Goal: Task Accomplishment & Management: Use online tool/utility

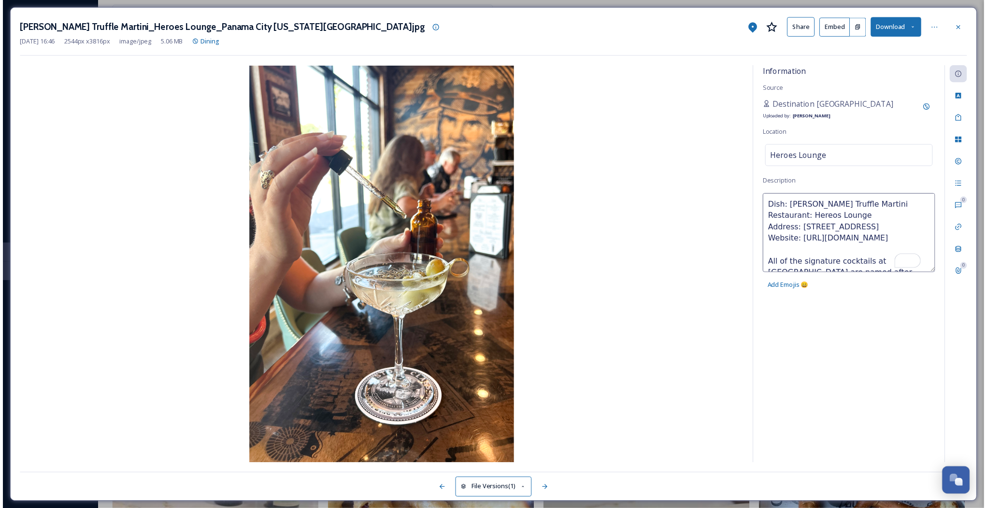
scroll to position [854, 0]
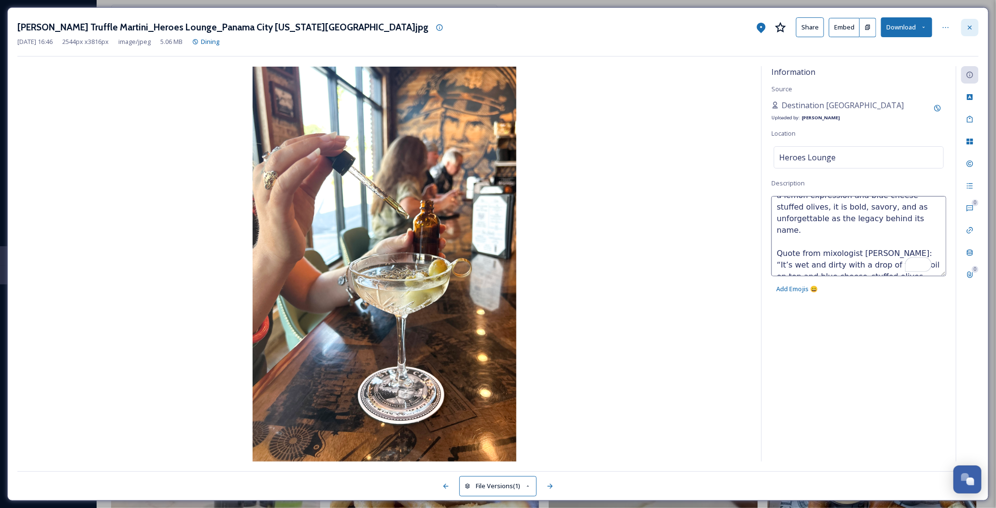
click at [973, 28] on icon at bounding box center [970, 28] width 8 height 8
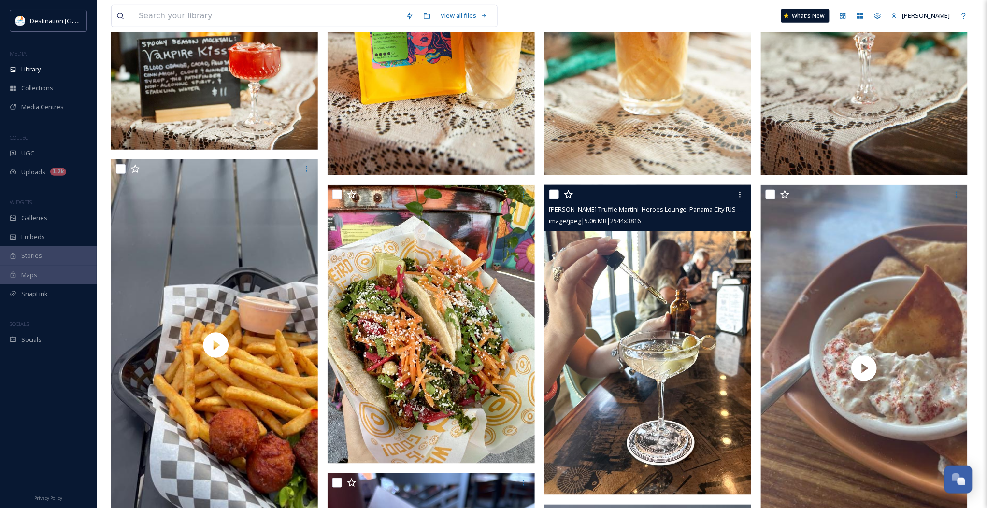
scroll to position [86, 0]
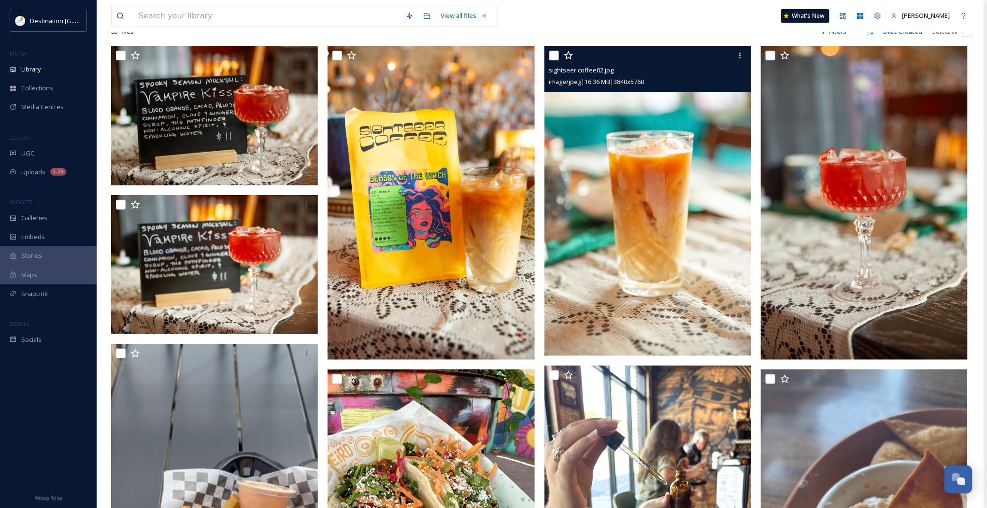
click at [674, 290] on img at bounding box center [647, 201] width 207 height 310
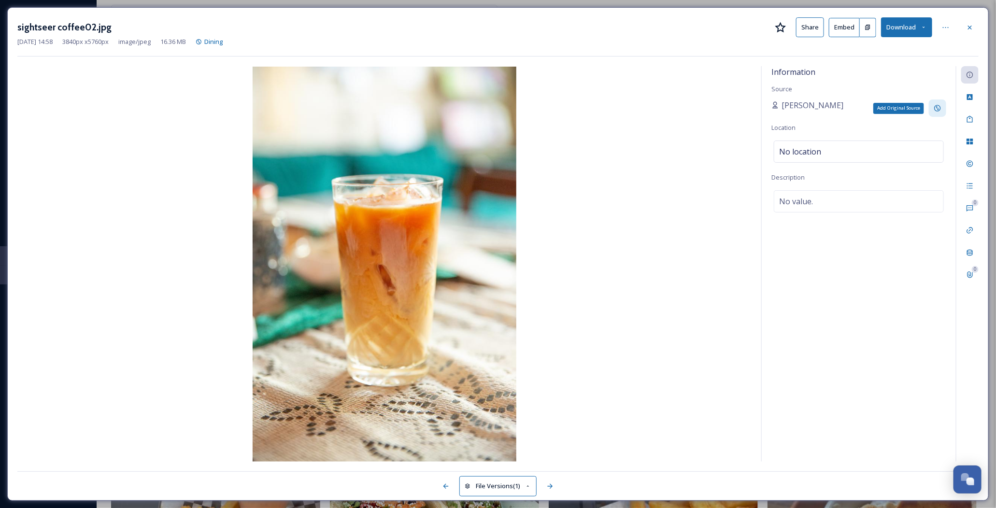
click at [938, 109] on icon at bounding box center [937, 108] width 6 height 6
click at [844, 143] on input at bounding box center [825, 142] width 107 height 22
type input "Destination [GEOGRAPHIC_DATA]"
click at [853, 99] on div "Information Source [PERSON_NAME] Location No location Description No value." at bounding box center [859, 264] width 194 height 396
click at [969, 32] on div at bounding box center [969, 27] width 17 height 17
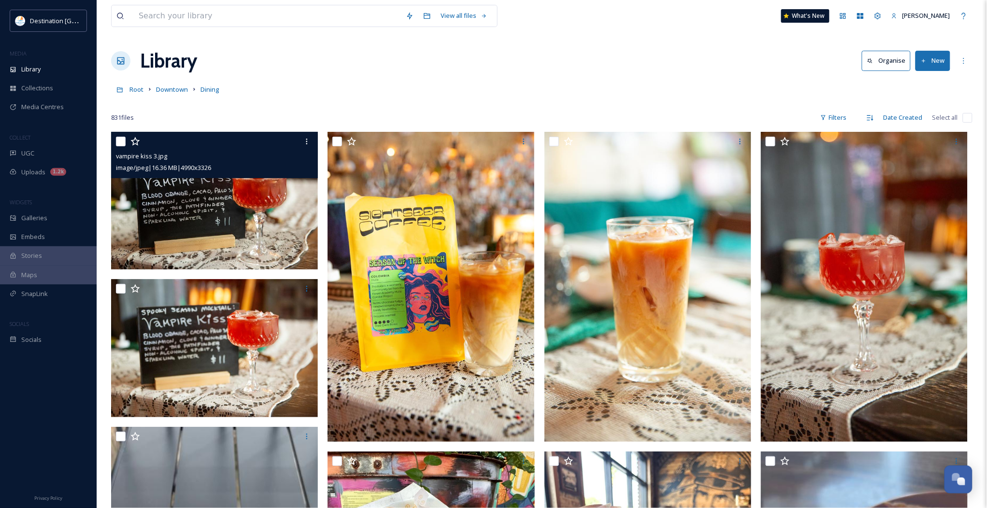
click at [204, 226] on img at bounding box center [214, 201] width 207 height 138
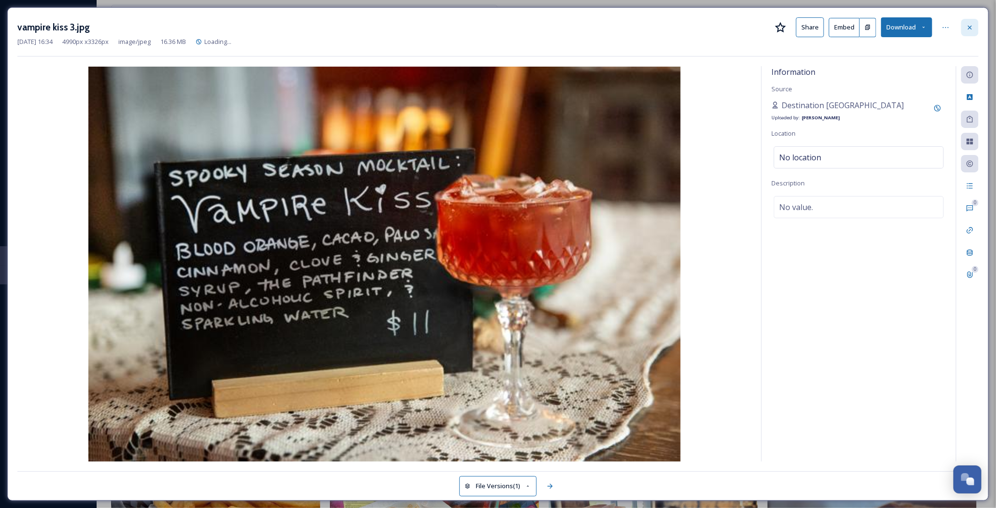
click at [968, 24] on icon at bounding box center [970, 28] width 8 height 8
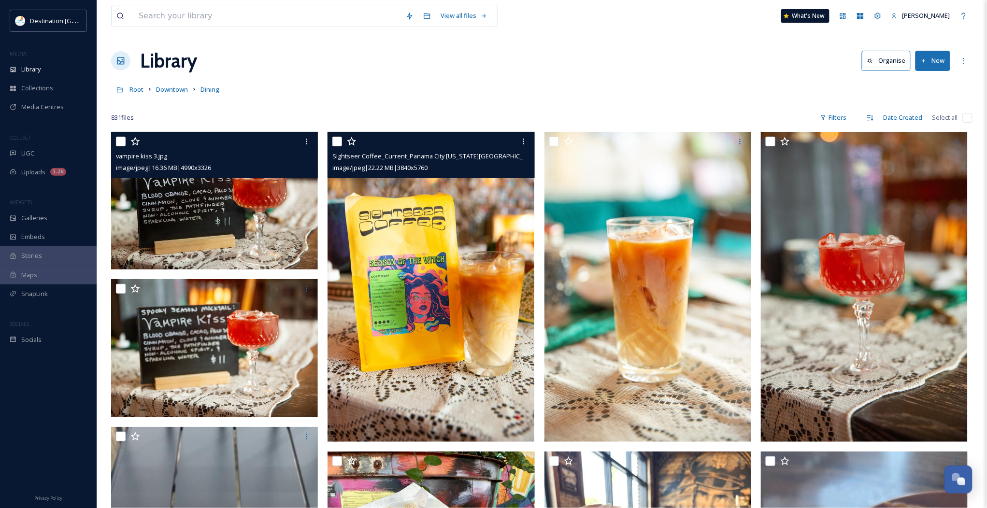
click at [455, 231] on img at bounding box center [431, 287] width 207 height 310
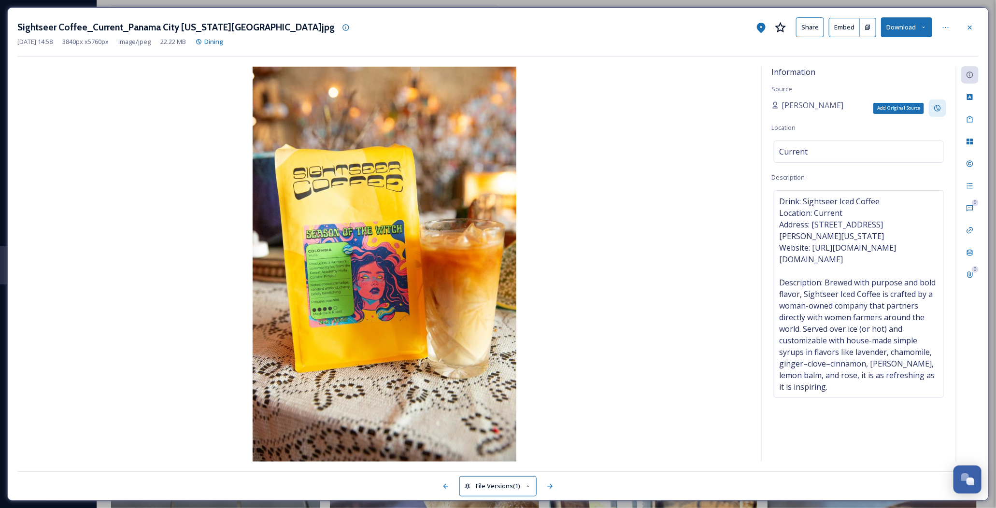
click at [937, 107] on icon at bounding box center [937, 108] width 6 height 6
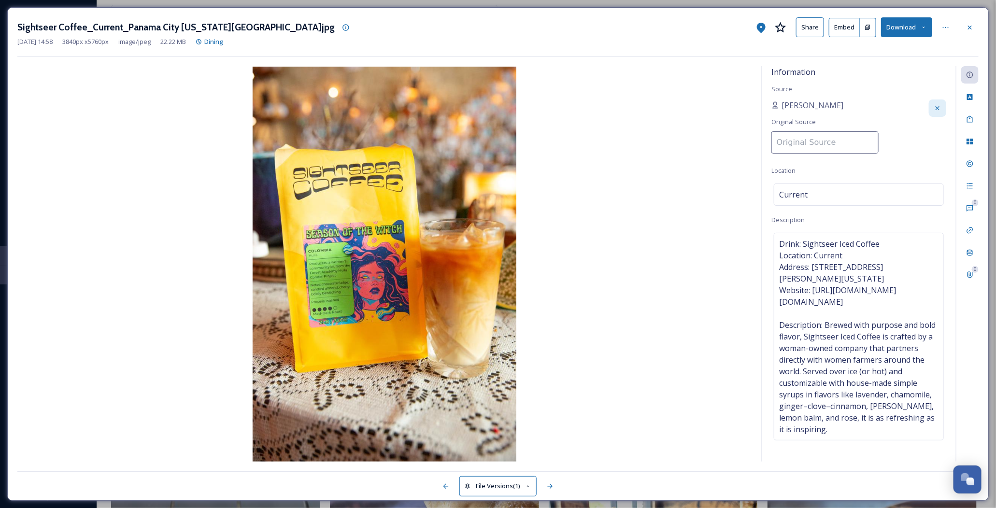
click at [839, 139] on input at bounding box center [825, 142] width 107 height 22
paste input "Destination [GEOGRAPHIC_DATA]"
type input "Destination [GEOGRAPHIC_DATA]"
click at [858, 73] on div "Information Source [PERSON_NAME] Original Source Destination [GEOGRAPHIC_DATA] …" at bounding box center [859, 264] width 194 height 396
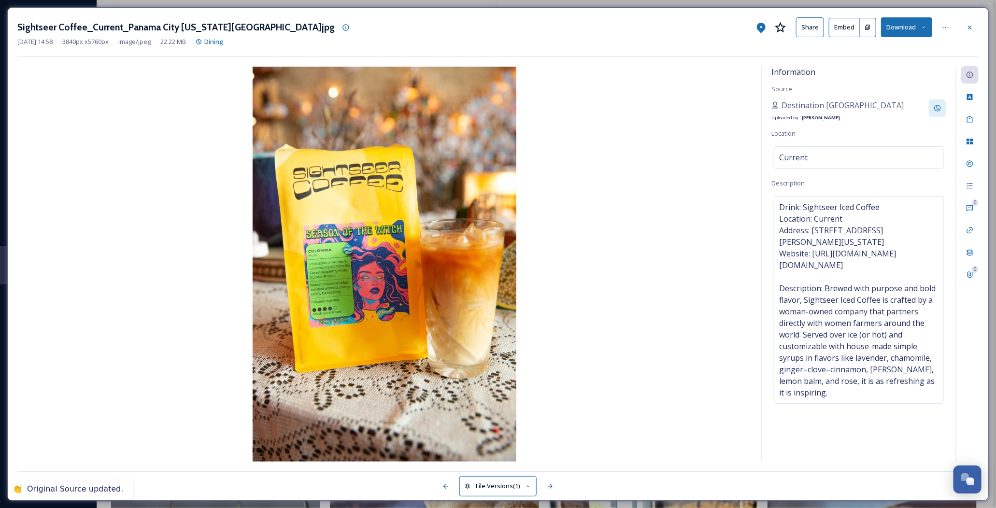
click at [974, 25] on div at bounding box center [969, 27] width 17 height 17
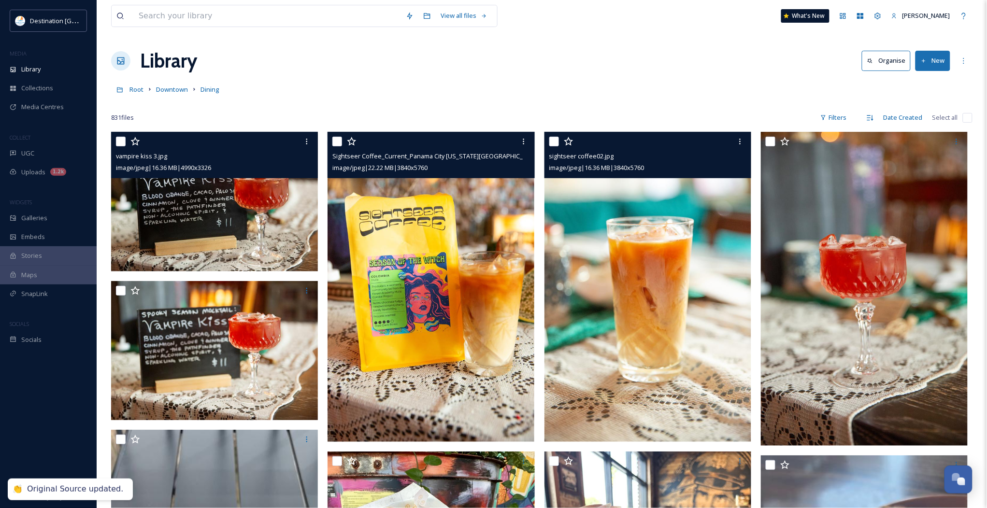
click at [615, 273] on img at bounding box center [647, 287] width 207 height 310
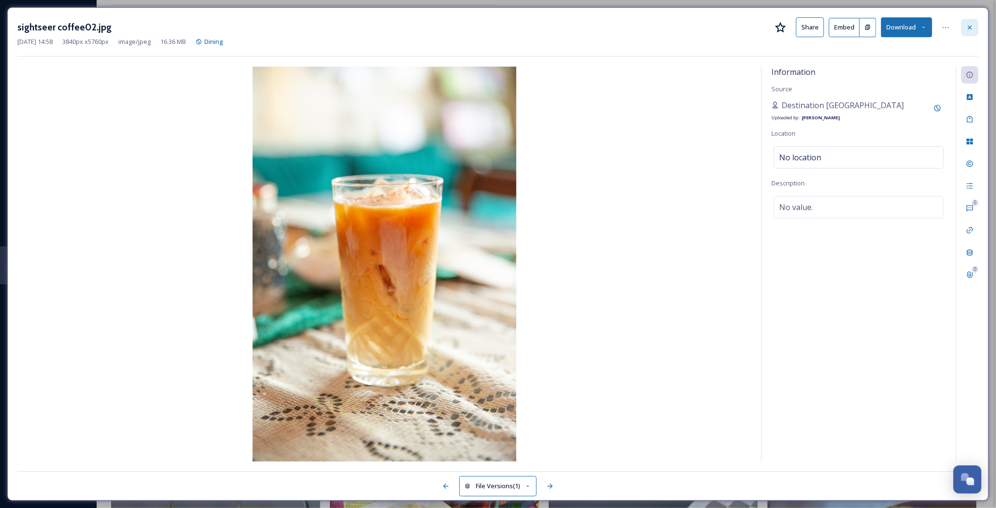
click at [961, 27] on div at bounding box center [969, 27] width 17 height 17
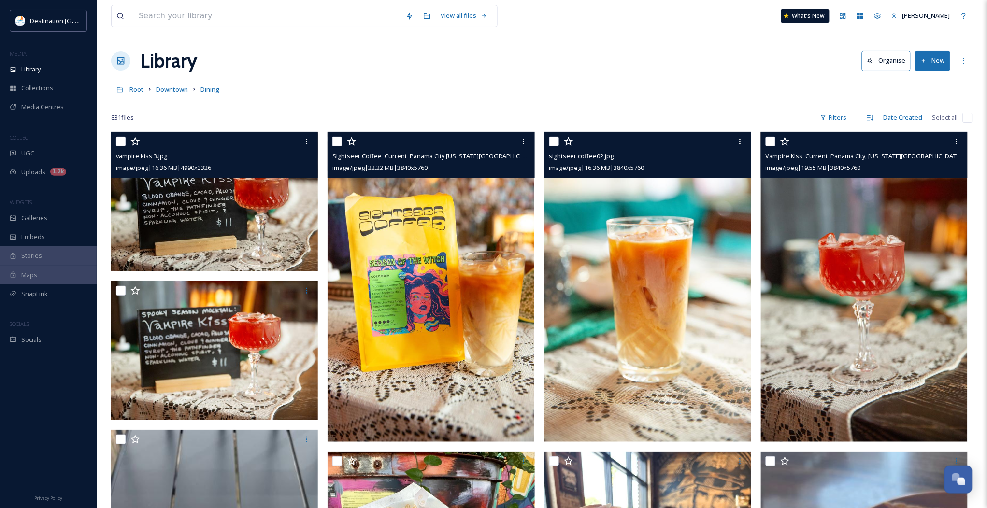
click at [846, 181] on img at bounding box center [864, 287] width 207 height 310
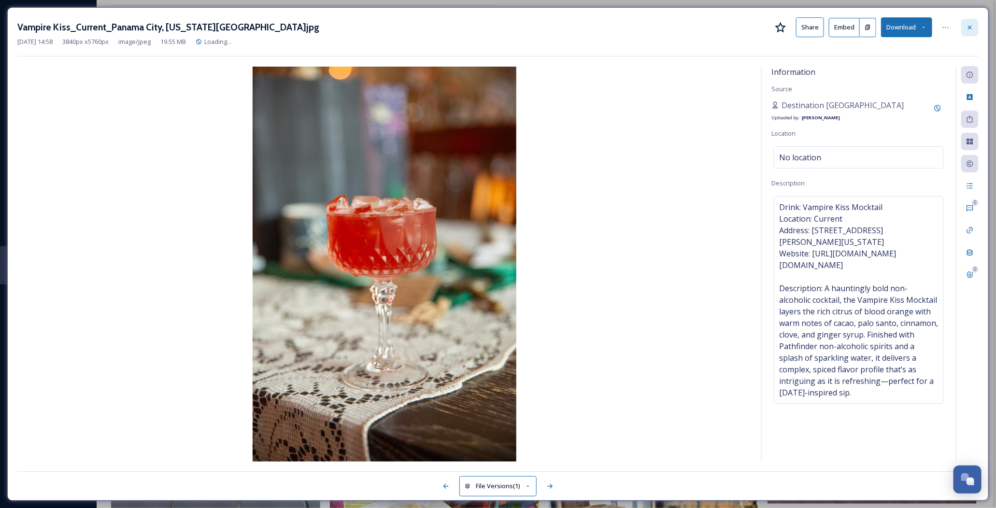
click at [967, 29] on icon at bounding box center [970, 28] width 8 height 8
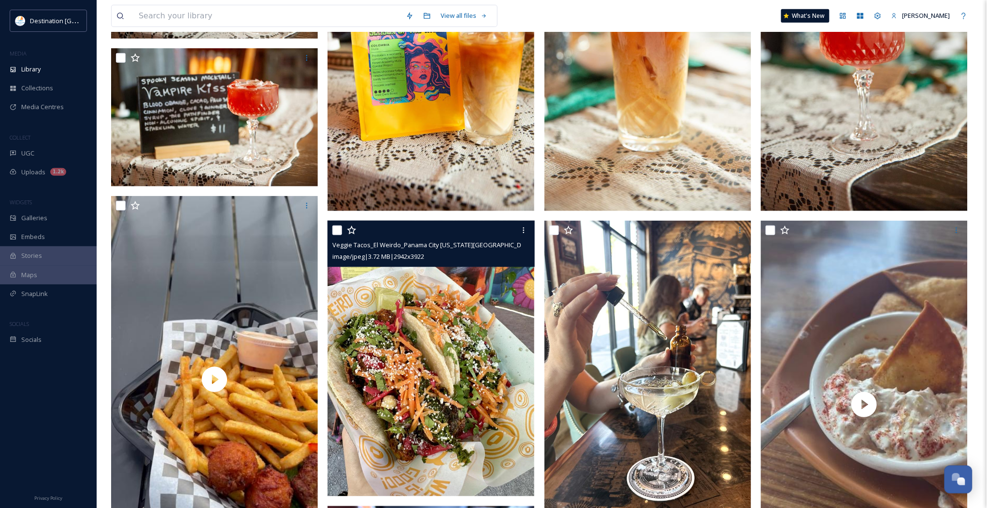
scroll to position [242, 0]
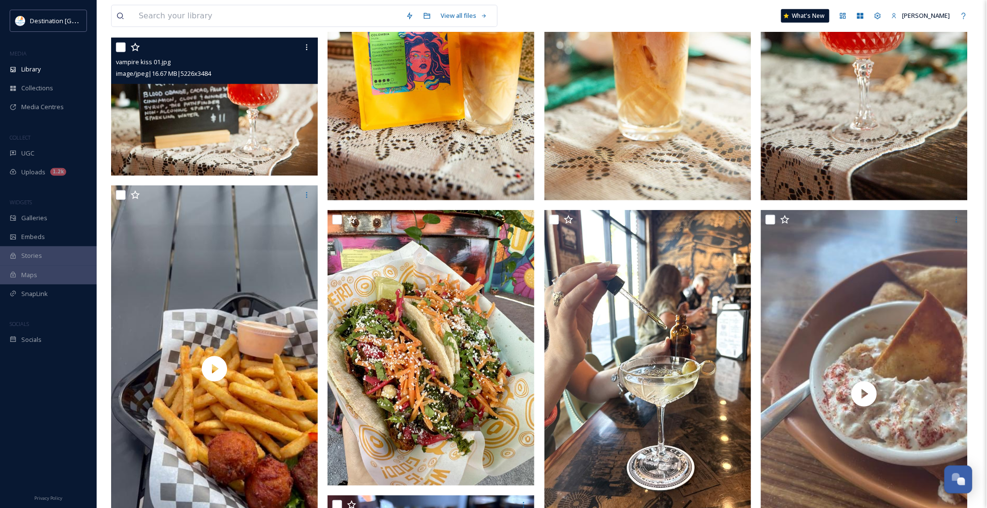
click at [220, 138] on img at bounding box center [214, 107] width 207 height 138
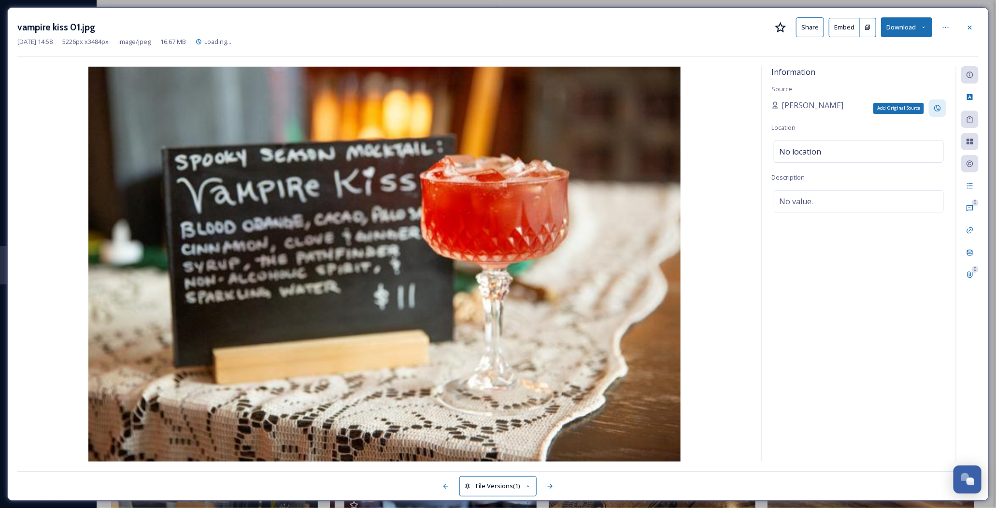
click at [940, 109] on icon at bounding box center [938, 108] width 8 height 8
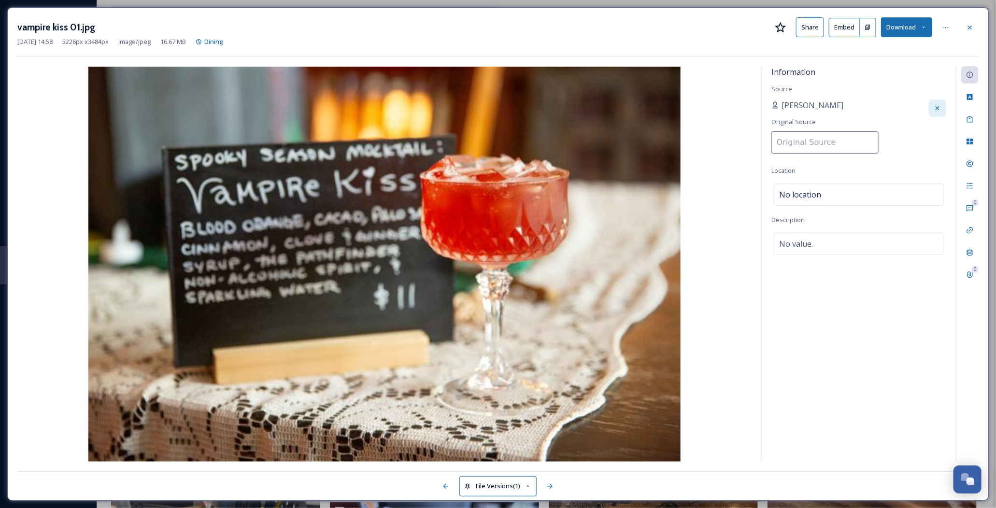
click at [802, 146] on input at bounding box center [825, 142] width 107 height 22
paste input "Destination [GEOGRAPHIC_DATA]"
type input "Destination [GEOGRAPHIC_DATA]"
click at [842, 346] on div "Information Source [PERSON_NAME] Original Source Destination [GEOGRAPHIC_DATA] …" at bounding box center [859, 264] width 194 height 396
click at [967, 28] on icon at bounding box center [970, 28] width 8 height 8
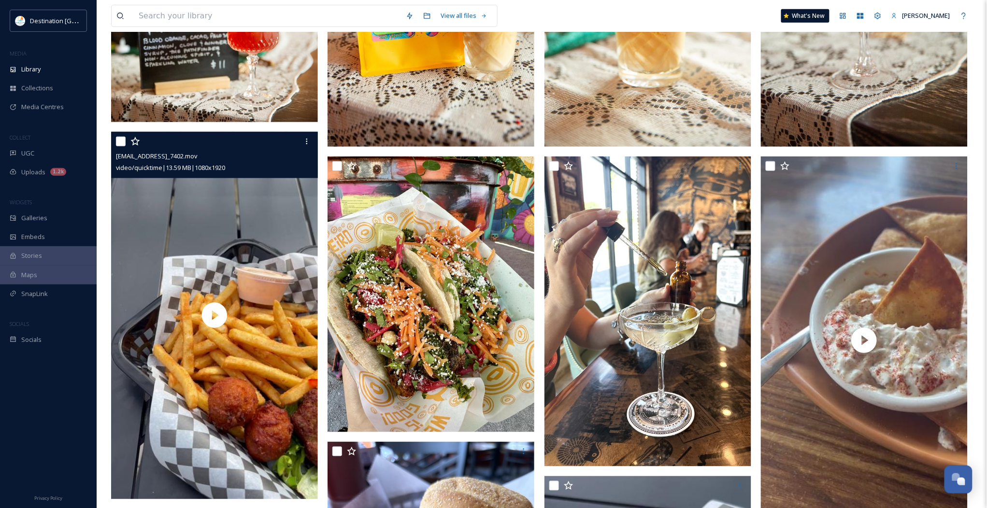
scroll to position [302, 0]
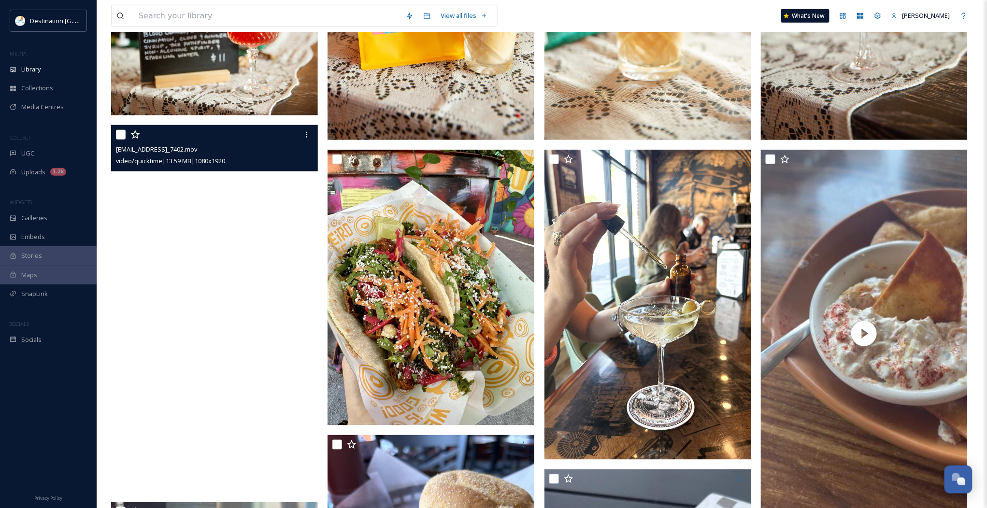
click at [258, 331] on video "ext_1756154737.9306_Social@destinationpanamacity.com-IMG_7402.mov" at bounding box center [214, 309] width 207 height 368
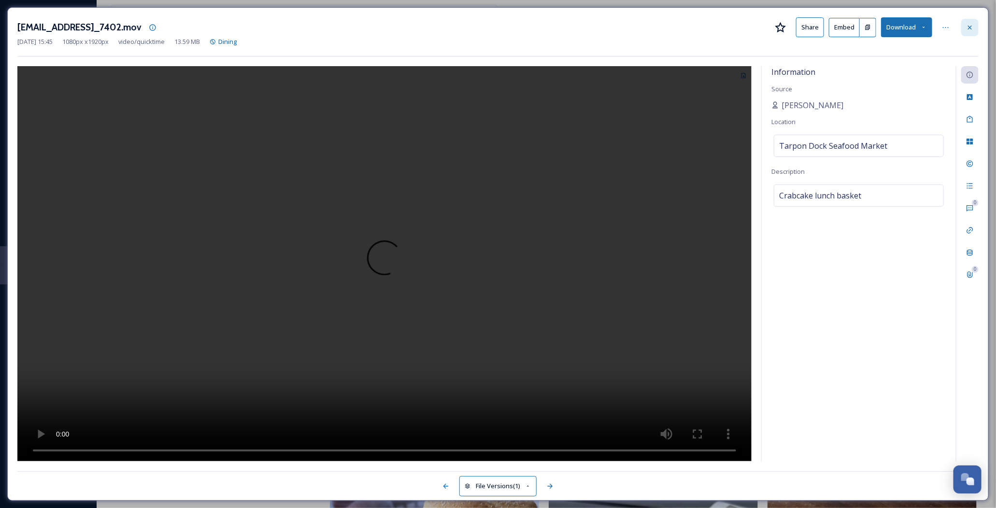
click at [969, 23] on div at bounding box center [969, 27] width 17 height 17
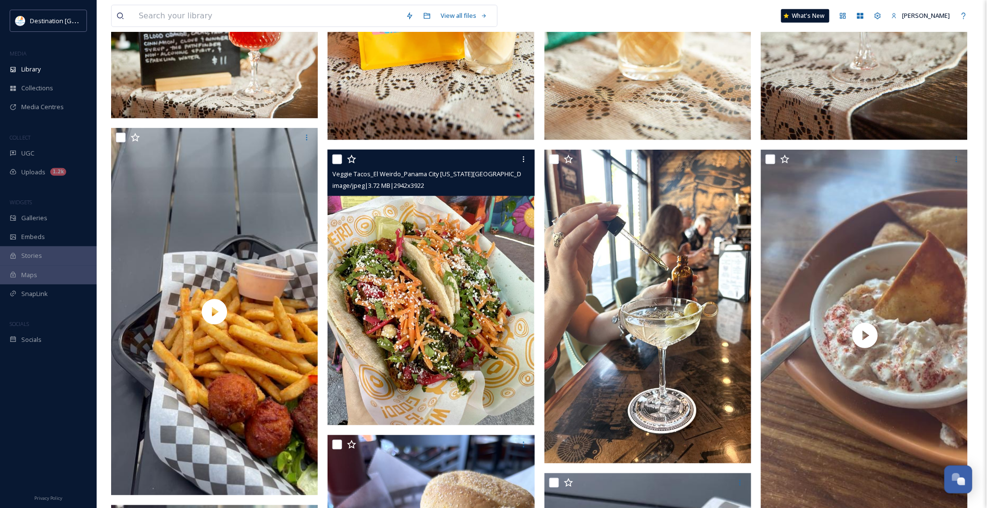
click at [447, 325] on img at bounding box center [431, 287] width 207 height 275
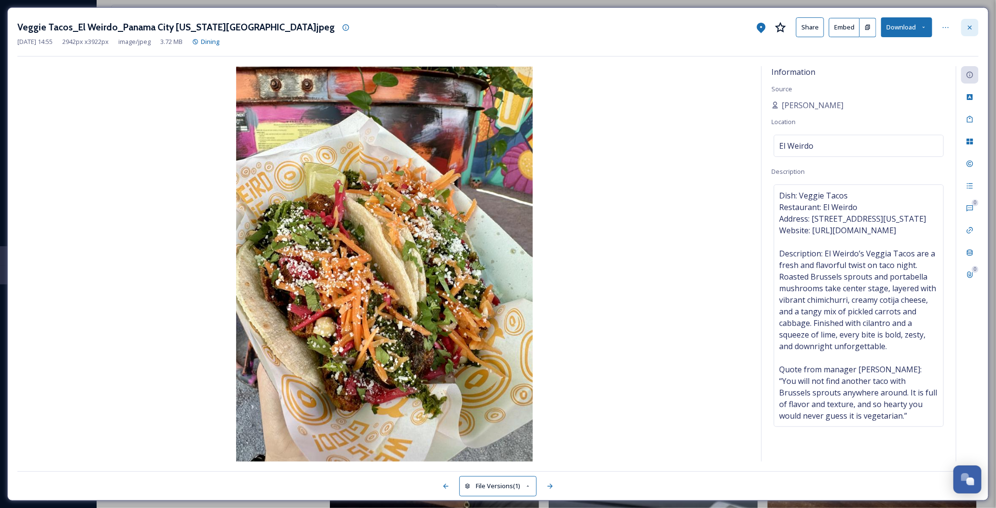
click at [967, 28] on icon at bounding box center [970, 28] width 8 height 8
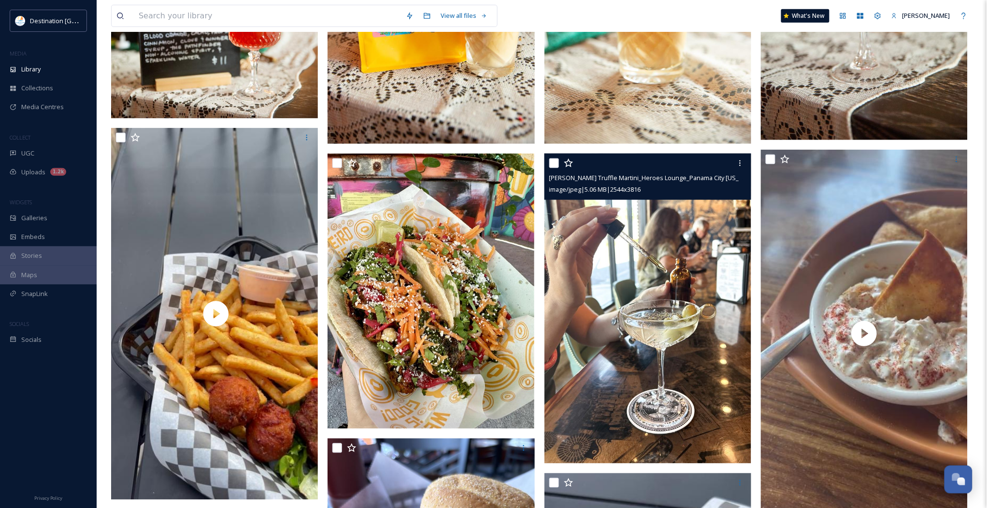
click at [629, 322] on img at bounding box center [647, 309] width 207 height 310
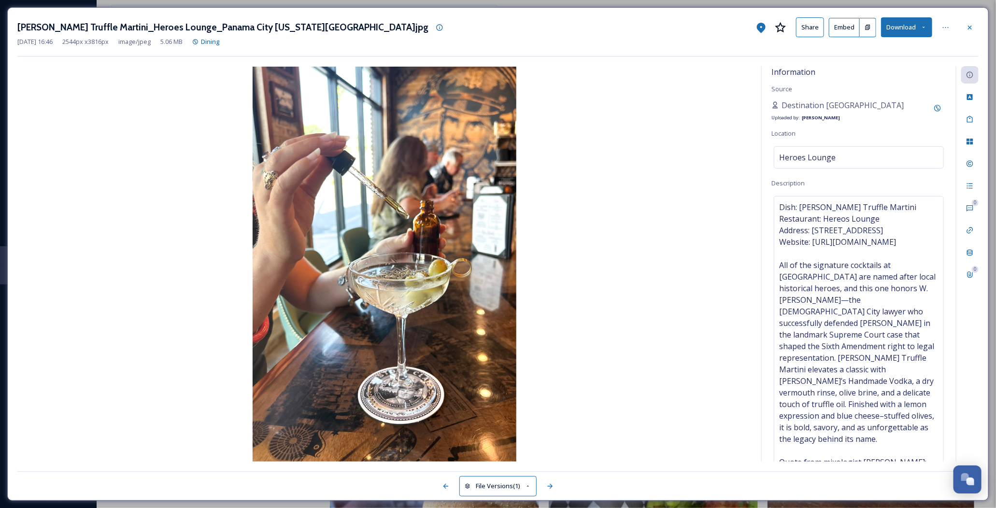
click at [980, 12] on div "[PERSON_NAME] Truffle Martini_Heroes Lounge_Panama City [US_STATE][GEOGRAPHIC_D…" at bounding box center [498, 254] width 982 height 494
click at [964, 29] on div at bounding box center [969, 27] width 17 height 17
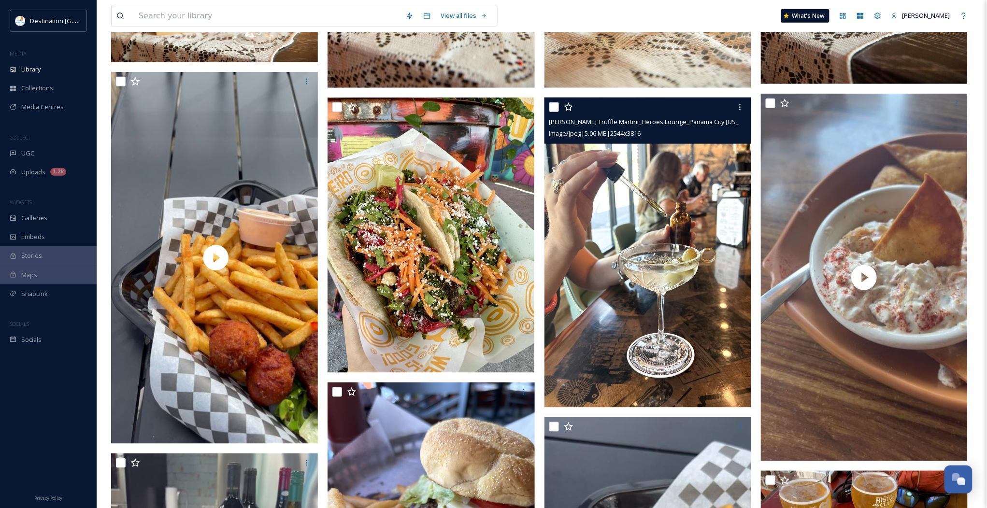
scroll to position [544, 0]
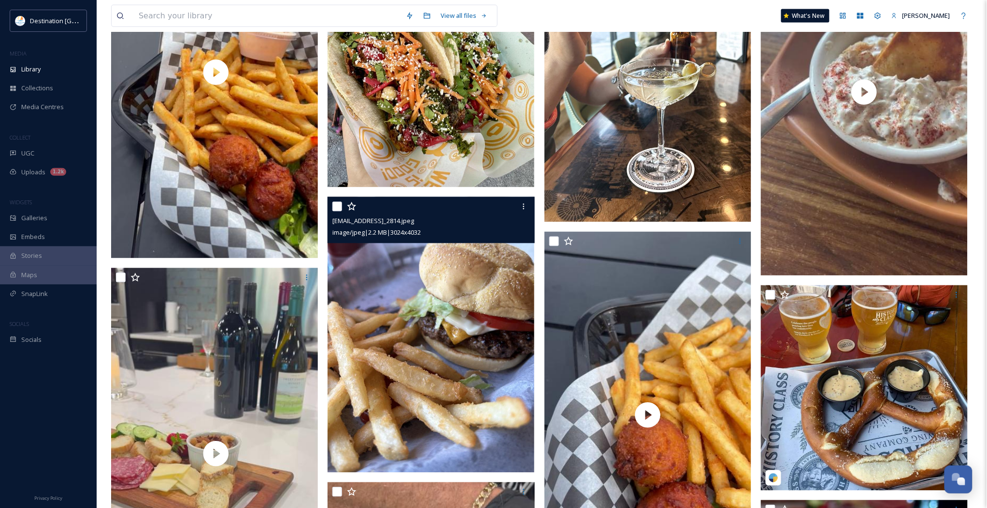
click at [430, 358] on img at bounding box center [431, 334] width 207 height 275
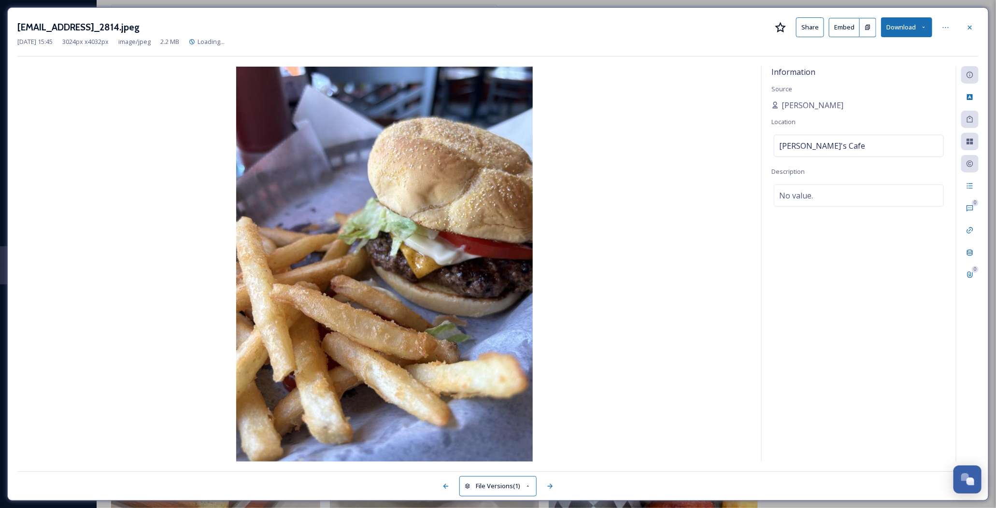
click at [822, 102] on div "[PERSON_NAME]" at bounding box center [859, 106] width 175 height 12
click at [815, 106] on span "[PERSON_NAME]" at bounding box center [813, 106] width 62 height 12
click at [787, 108] on span "[PERSON_NAME]" at bounding box center [813, 106] width 62 height 12
click at [776, 105] on icon at bounding box center [776, 105] width 8 height 8
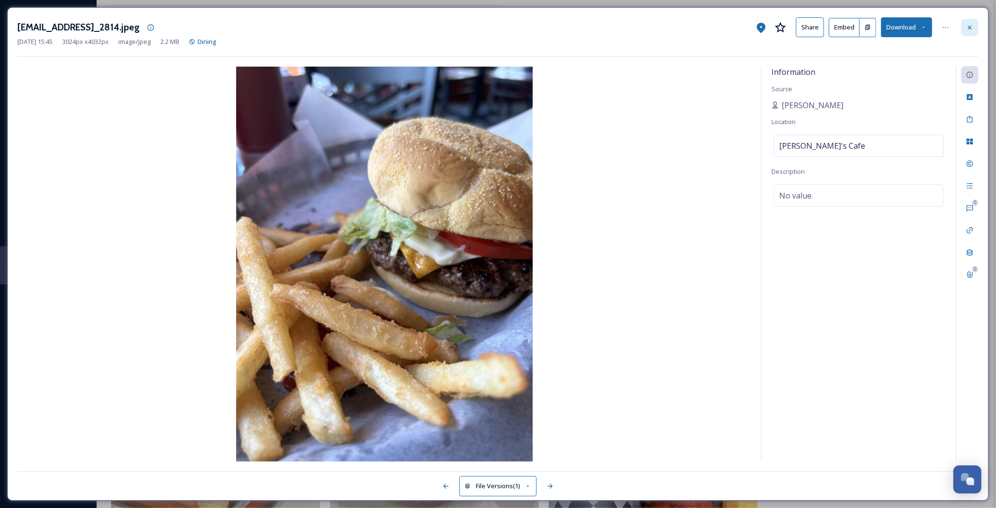
click at [968, 29] on icon at bounding box center [970, 28] width 8 height 8
